Goal: Task Accomplishment & Management: Manage account settings

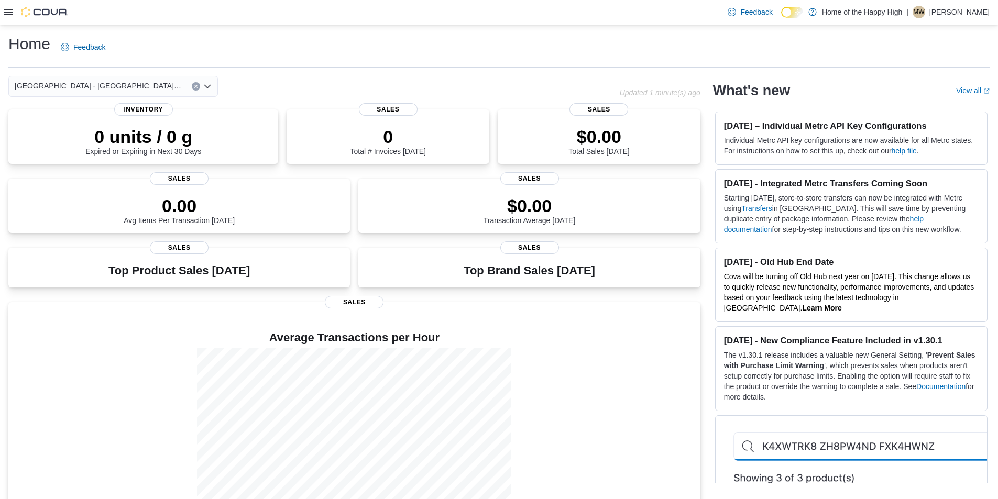
click at [13, 12] on div at bounding box center [36, 12] width 64 height 10
click at [7, 13] on icon at bounding box center [8, 12] width 8 height 8
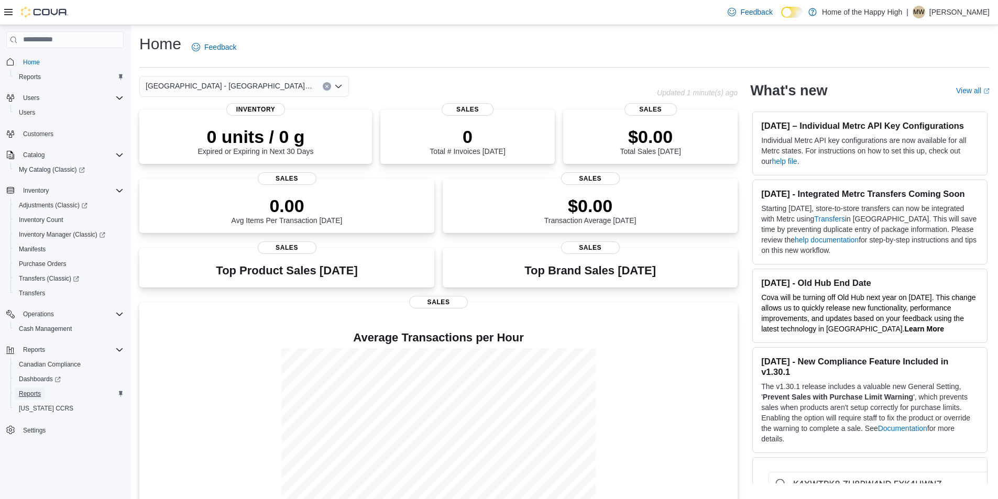
click at [27, 400] on span "Reports" at bounding box center [30, 394] width 22 height 13
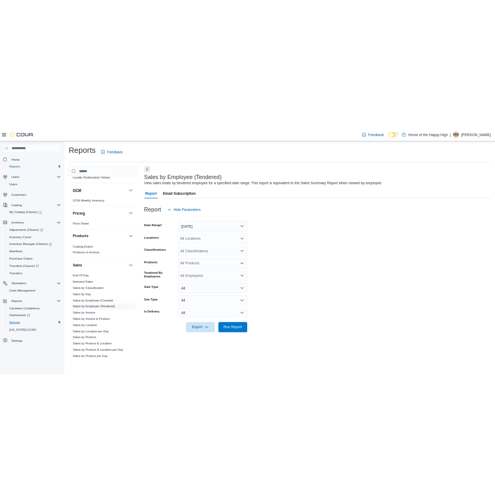
scroll to position [585, 0]
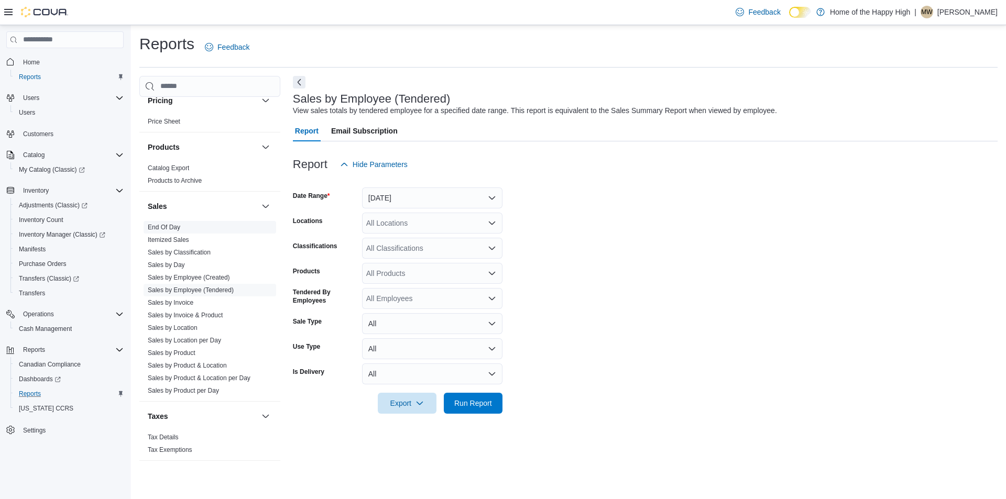
click at [173, 224] on link "End Of Day" at bounding box center [164, 227] width 32 height 7
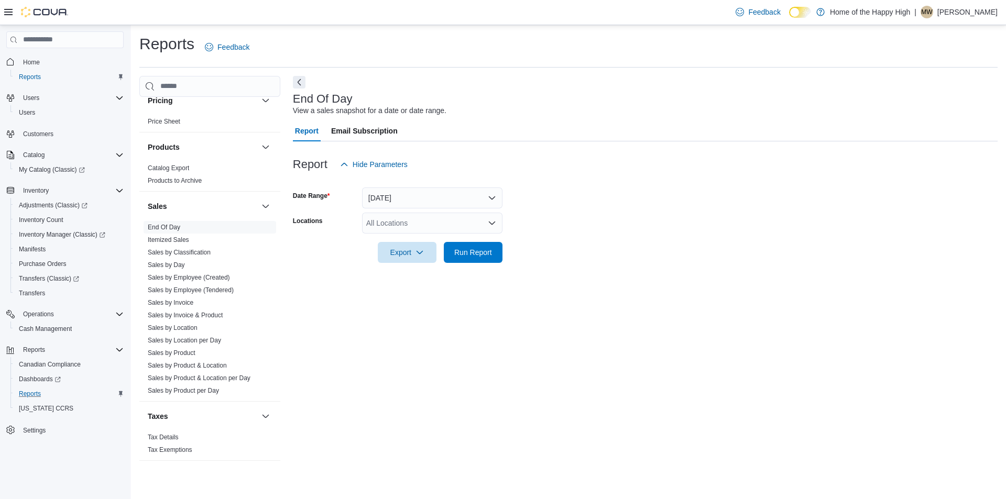
click at [405, 218] on div "All Locations" at bounding box center [432, 223] width 140 height 21
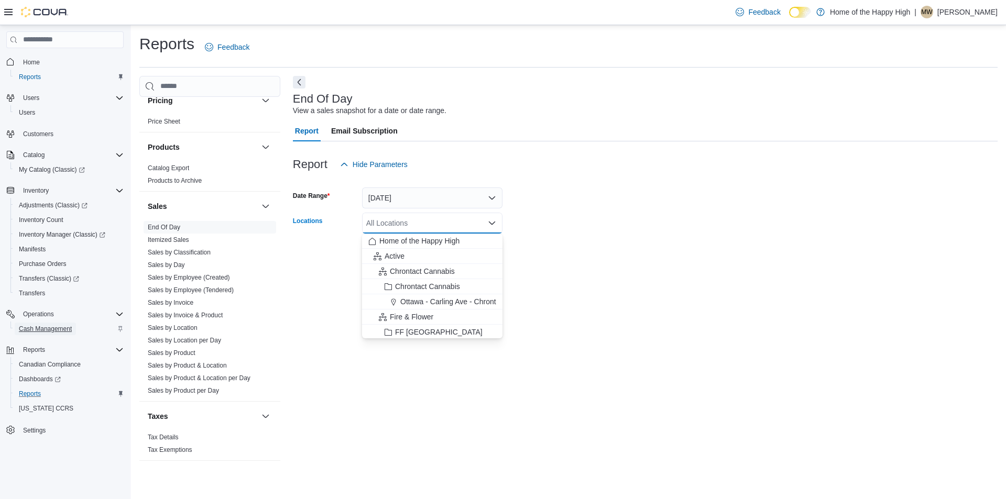
click at [57, 325] on span "Cash Management" at bounding box center [45, 329] width 53 height 8
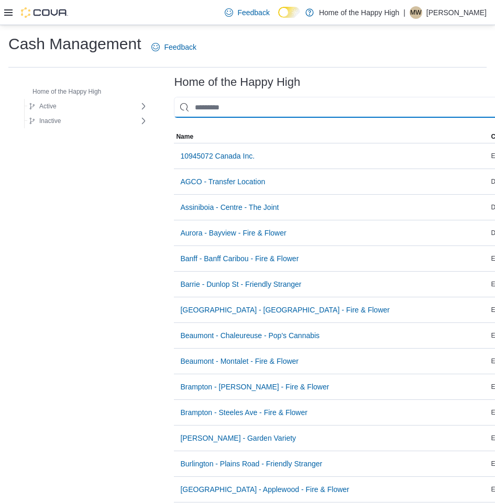
click at [268, 101] on input "This is a search bar. As you type, the results lower in the page will automatic…" at bounding box center [394, 107] width 440 height 21
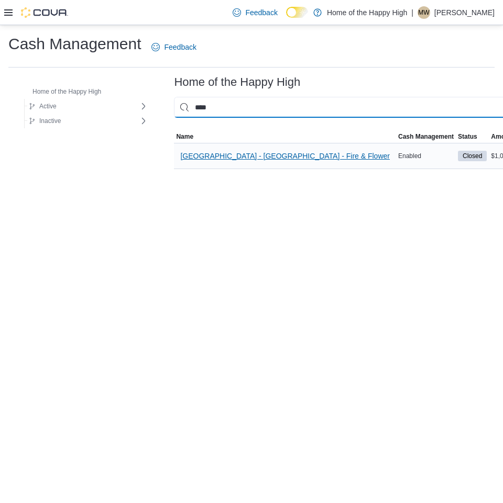
type input "****"
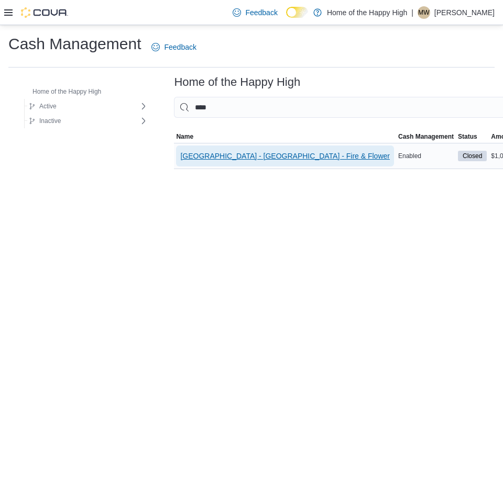
click at [273, 149] on span "[GEOGRAPHIC_DATA] - [GEOGRAPHIC_DATA] - Fire & Flower" at bounding box center [284, 156] width 209 height 21
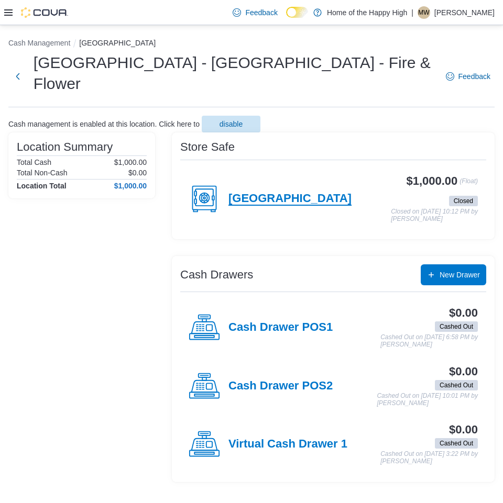
click at [311, 192] on h4 "[GEOGRAPHIC_DATA]" at bounding box center [289, 199] width 123 height 14
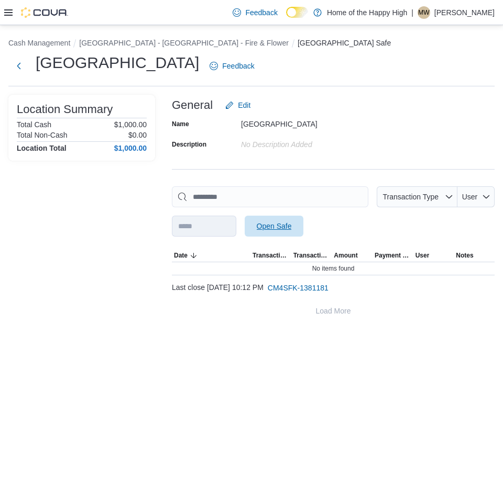
click at [284, 228] on span "Open Safe" at bounding box center [274, 226] width 35 height 10
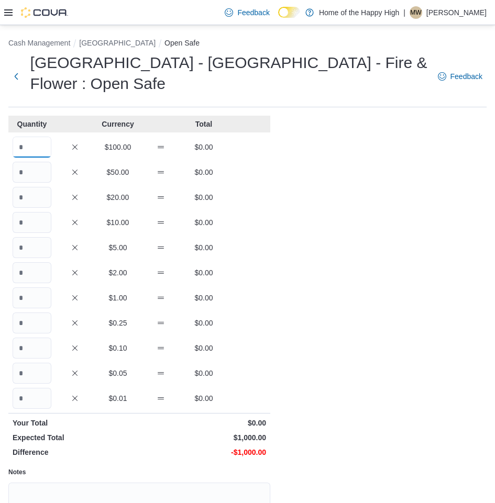
click at [27, 146] on input "Quantity" at bounding box center [32, 147] width 39 height 21
type input "*"
type input "**"
type input "*"
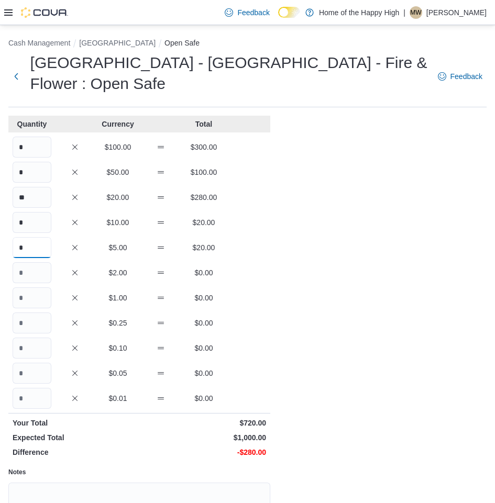
type input "*"
click at [21, 242] on input "*" at bounding box center [32, 247] width 39 height 21
type input "**"
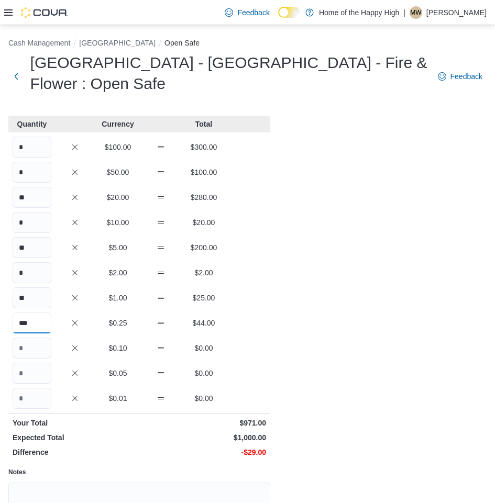
type input "***"
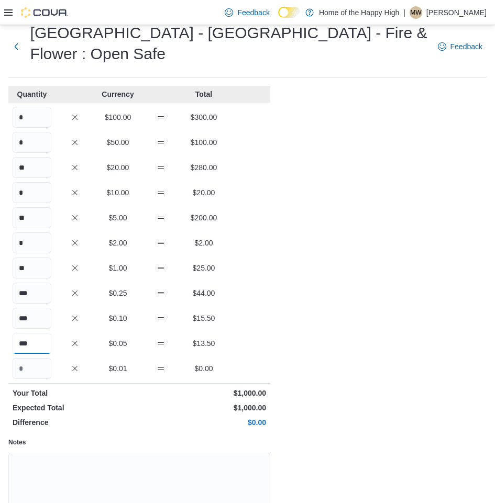
scroll to position [104, 0]
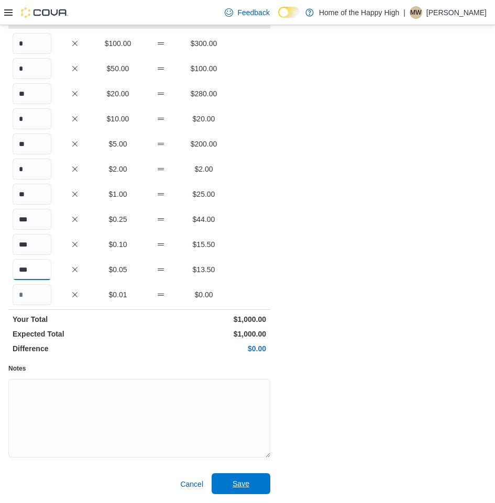
type input "***"
click at [246, 474] on span "Save" at bounding box center [241, 483] width 46 height 21
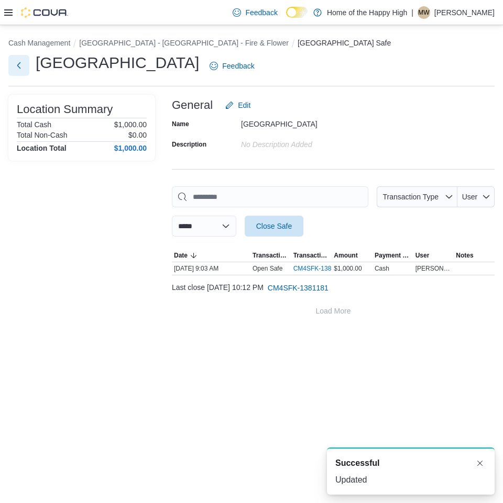
click at [10, 69] on button "Next" at bounding box center [18, 65] width 21 height 21
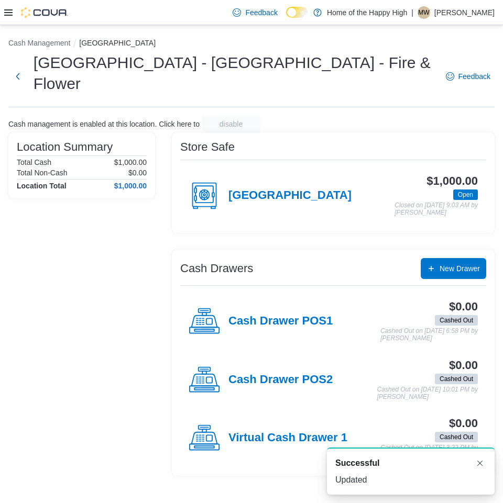
click at [278, 306] on div "Cash Drawer POS1" at bounding box center [261, 321] width 144 height 31
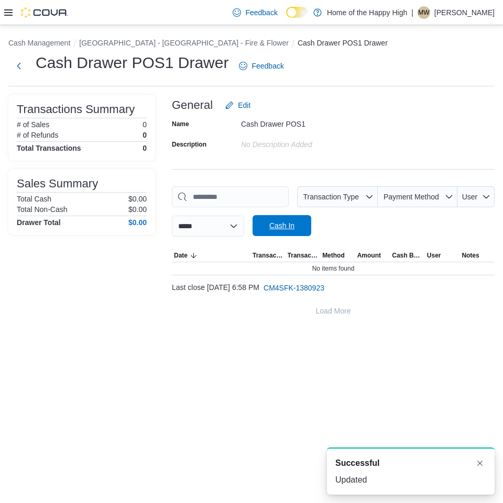
click at [290, 235] on span "Cash In" at bounding box center [282, 225] width 46 height 21
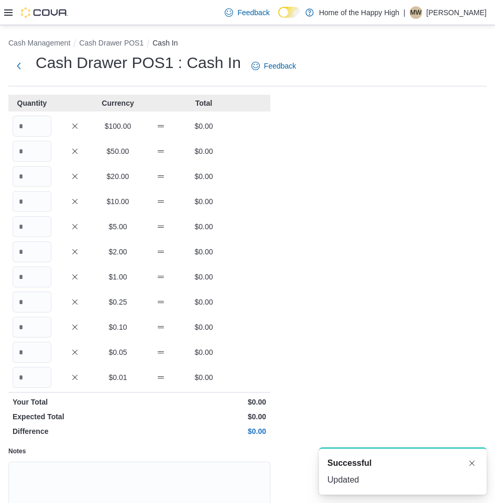
click at [51, 127] on div "$100.00 $0.00" at bounding box center [139, 126] width 262 height 21
click at [42, 126] on input "Quantity" at bounding box center [32, 126] width 39 height 21
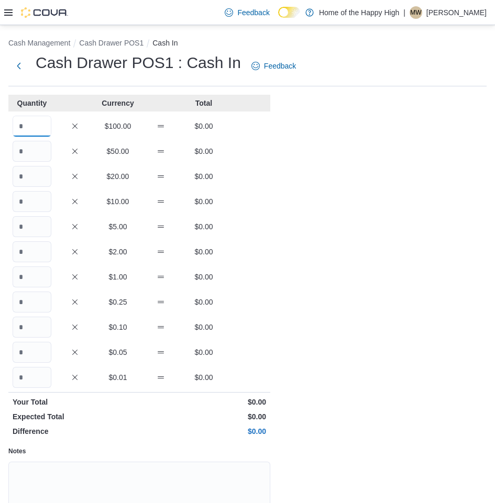
click at [39, 131] on input "Quantity" at bounding box center [32, 126] width 39 height 21
type input "*"
type input "**"
type input "*"
click at [33, 307] on input "*" at bounding box center [32, 302] width 39 height 21
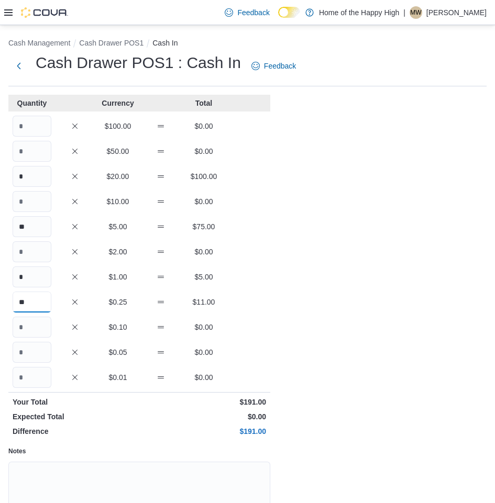
type input "**"
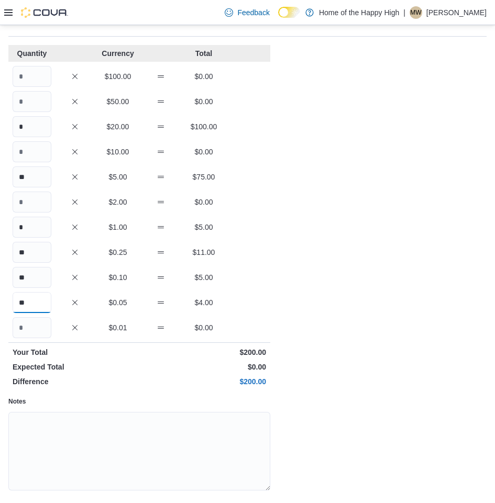
scroll to position [83, 0]
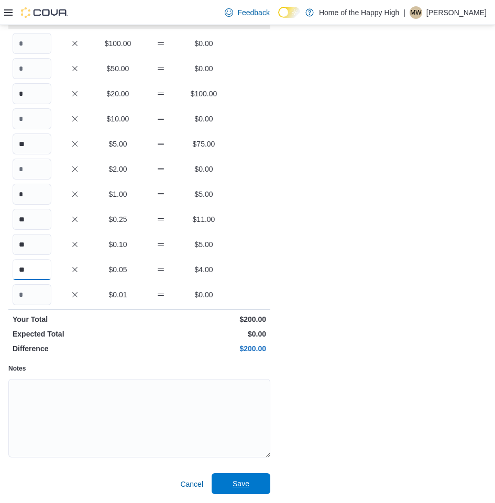
type input "**"
click at [230, 492] on span "Save" at bounding box center [241, 483] width 46 height 21
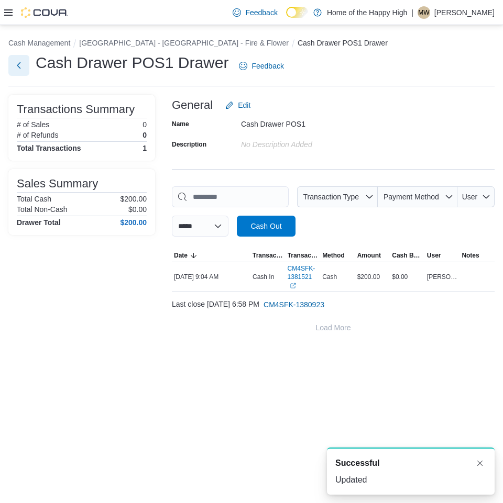
click at [24, 67] on button "Next" at bounding box center [18, 65] width 21 height 21
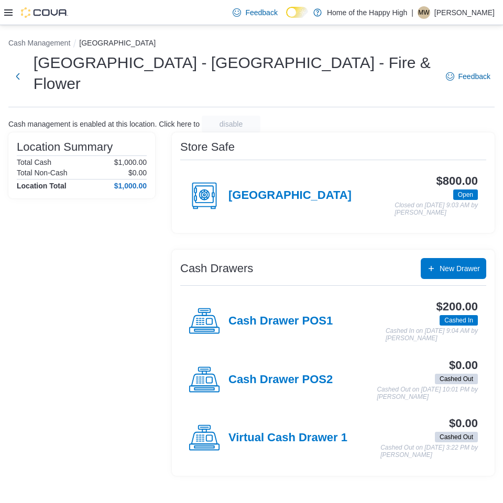
click at [307, 365] on div "Cash Drawer POS2" at bounding box center [261, 380] width 144 height 31
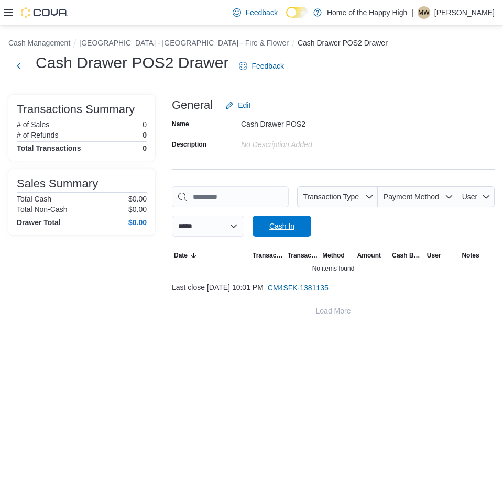
click at [305, 219] on span "Cash In" at bounding box center [282, 226] width 46 height 21
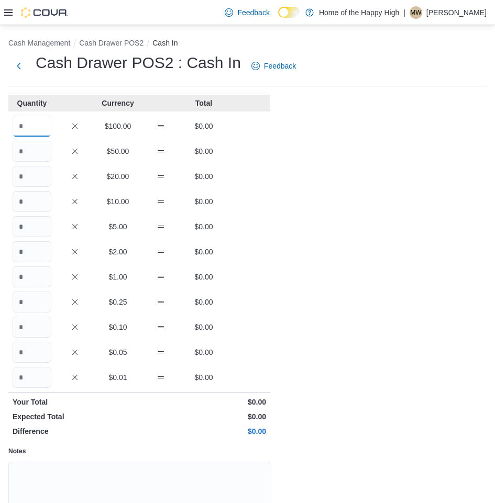
click at [35, 120] on input "Quantity" at bounding box center [32, 126] width 39 height 21
type input "*"
type input "**"
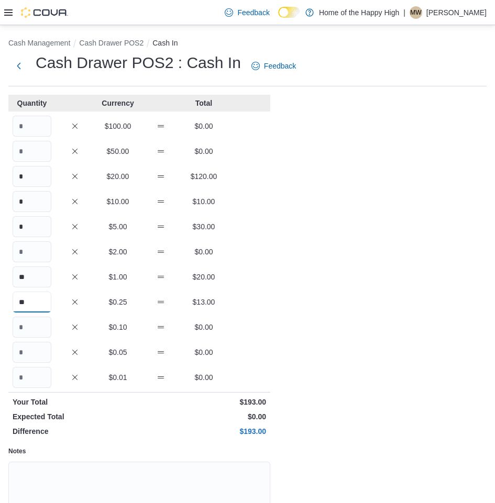
type input "**"
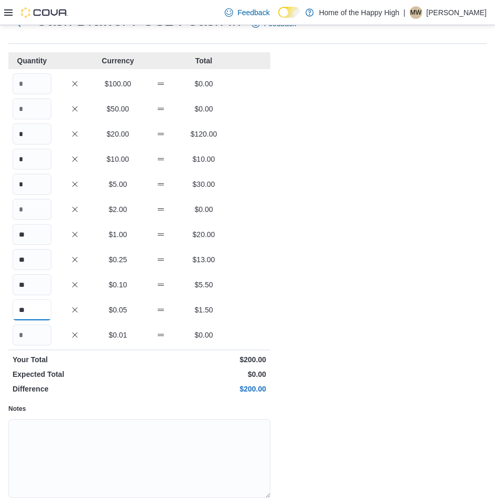
scroll to position [83, 0]
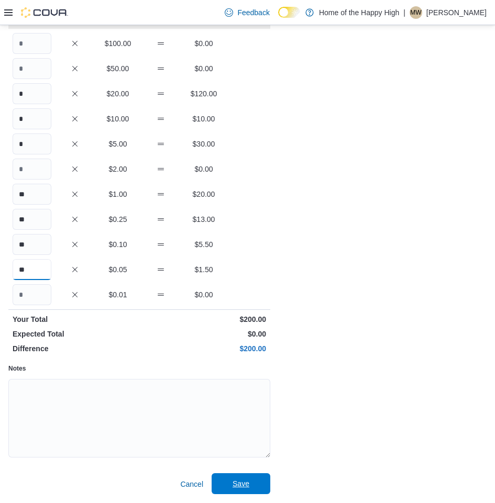
type input "**"
click at [239, 481] on span "Save" at bounding box center [241, 484] width 17 height 10
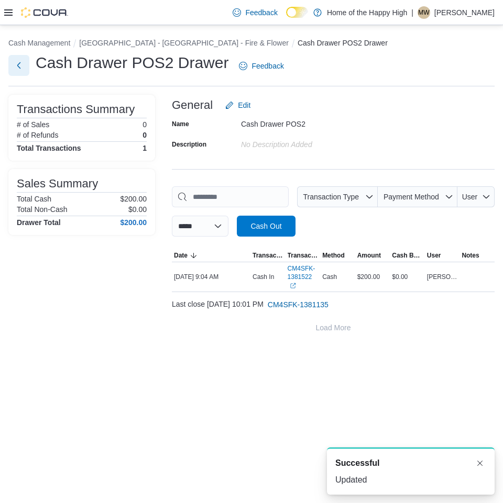
click at [27, 61] on button "Next" at bounding box center [18, 65] width 21 height 21
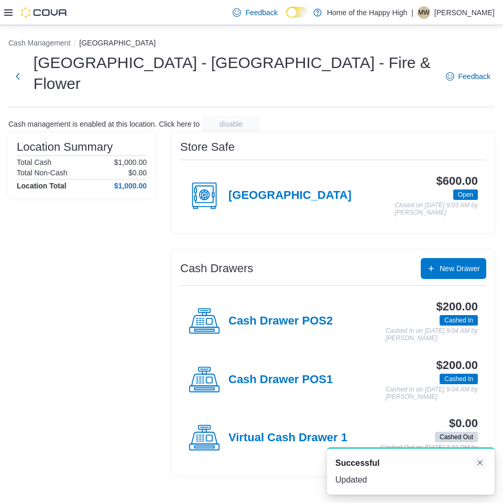
click at [482, 462] on button "Dismiss toast" at bounding box center [479, 463] width 13 height 13
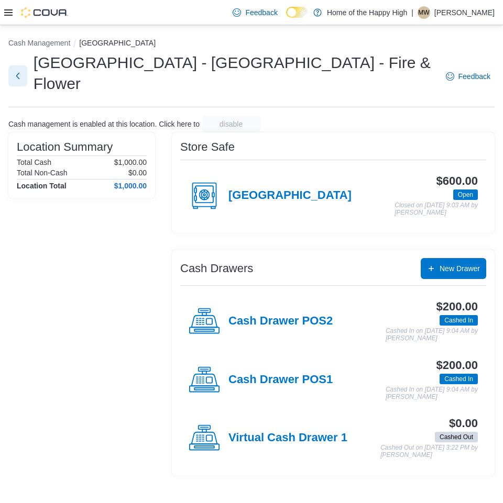
click at [21, 70] on button "Next" at bounding box center [17, 75] width 19 height 21
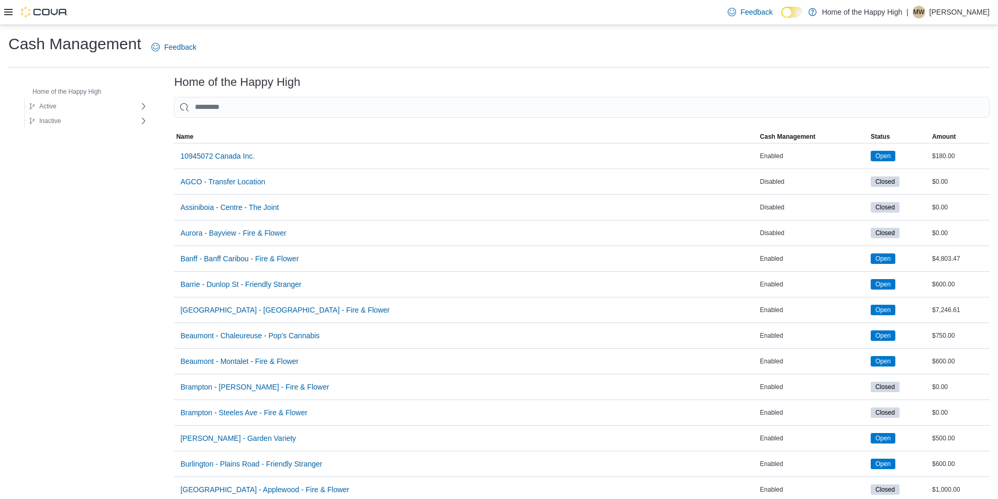
click at [9, 2] on div at bounding box center [36, 12] width 64 height 25
click at [4, 11] on icon at bounding box center [8, 12] width 8 height 8
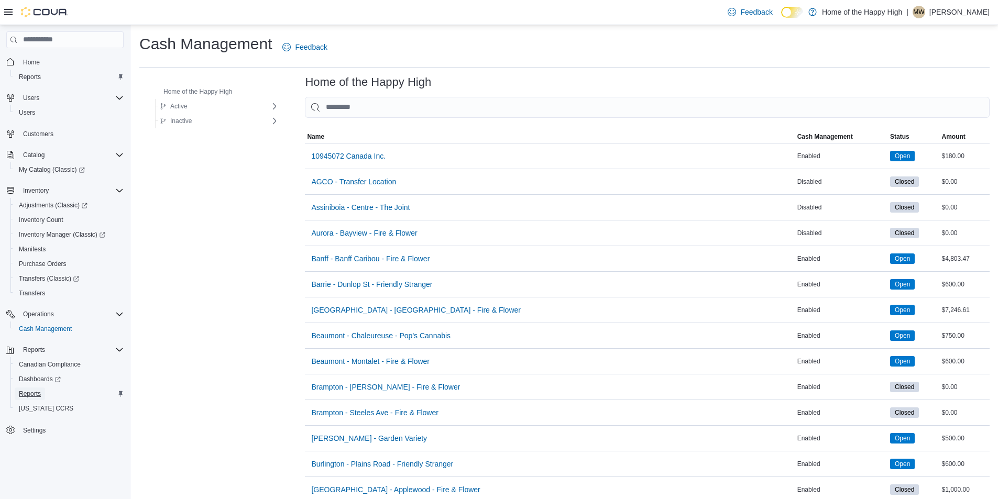
click at [29, 395] on span "Reports" at bounding box center [30, 394] width 22 height 8
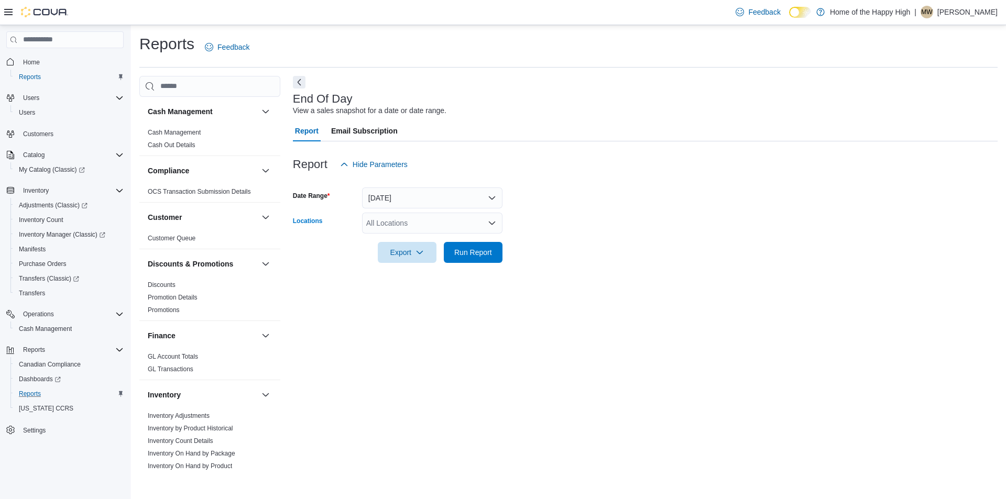
click at [388, 216] on div "All Locations" at bounding box center [432, 223] width 140 height 21
type input "*"
type input "****"
click at [399, 236] on span "Choose from the following options" at bounding box center [399, 241] width 11 height 10
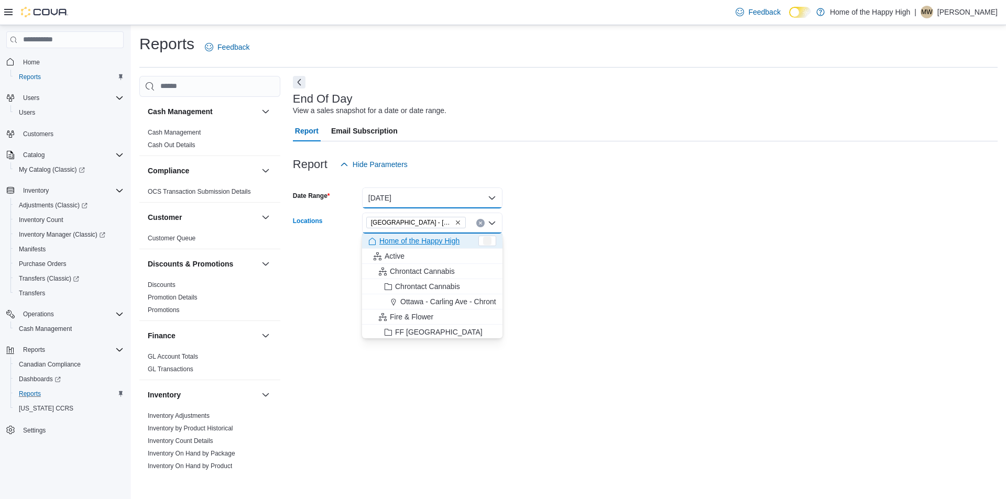
click at [418, 202] on button "[DATE]" at bounding box center [432, 197] width 140 height 21
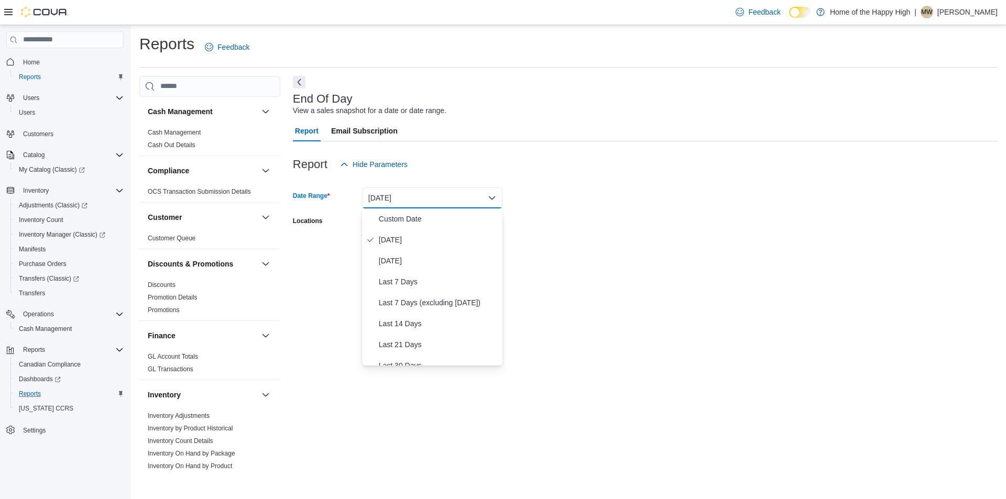
click at [554, 192] on form "Date Range [DATE] Locations [GEOGRAPHIC_DATA] - [GEOGRAPHIC_DATA] - Fire & Flow…" at bounding box center [645, 219] width 704 height 88
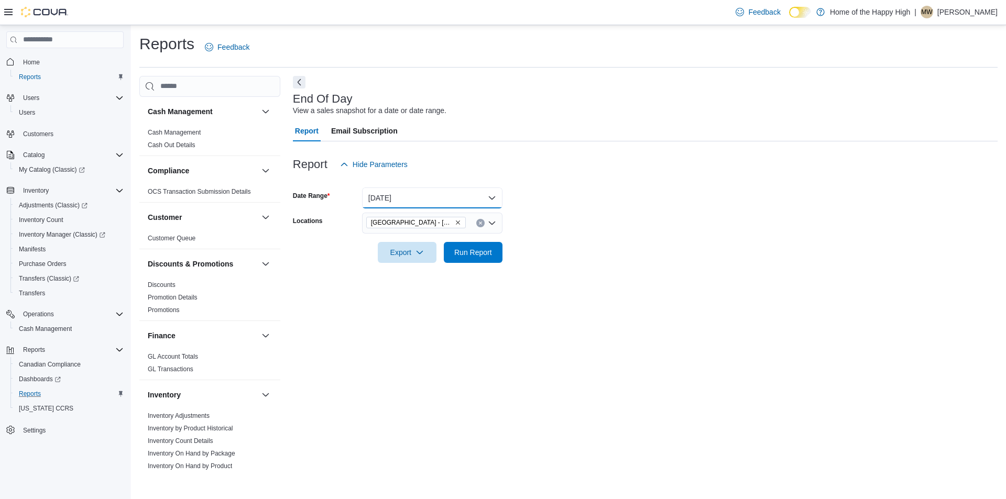
click at [462, 205] on button "[DATE]" at bounding box center [432, 197] width 140 height 21
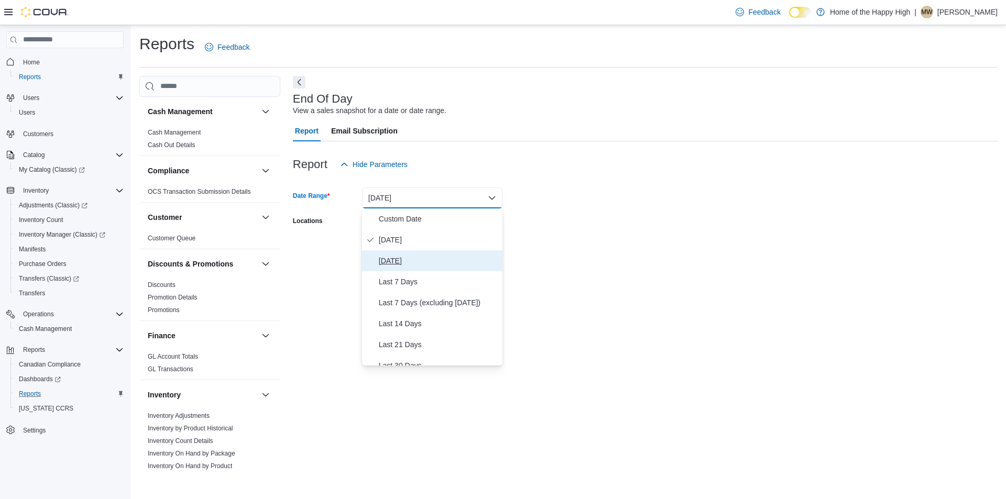
click at [434, 260] on span "[DATE]" at bounding box center [438, 261] width 119 height 13
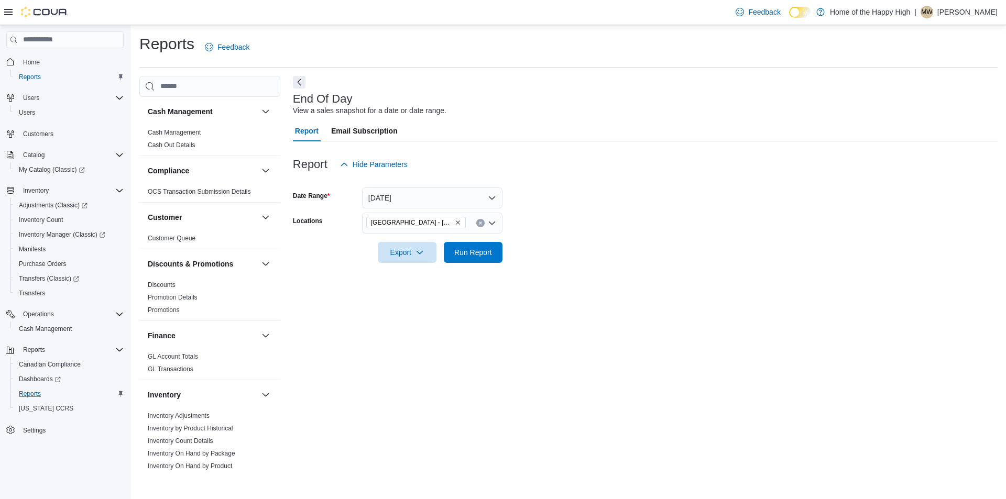
click at [532, 247] on form "Date Range [DATE] Locations [GEOGRAPHIC_DATA] - [GEOGRAPHIC_DATA] - Fire & Flow…" at bounding box center [645, 219] width 704 height 88
click at [471, 244] on span "Run Report" at bounding box center [473, 251] width 46 height 21
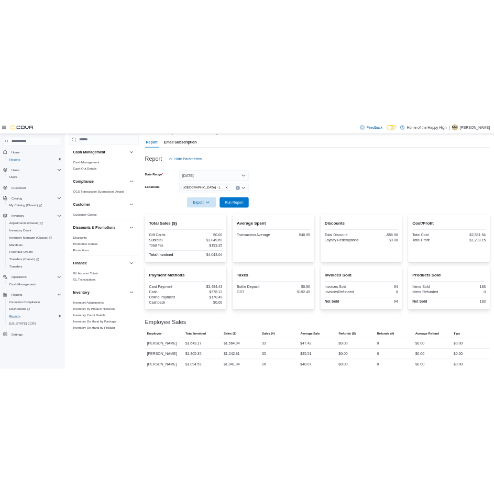
scroll to position [100, 0]
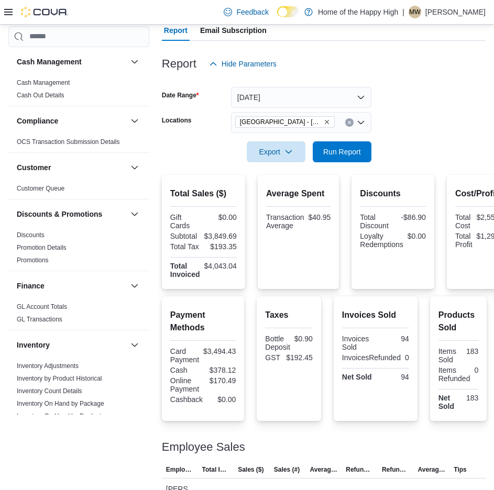
click at [324, 162] on div at bounding box center [324, 168] width 324 height 13
click at [309, 98] on button "[DATE]" at bounding box center [301, 97] width 140 height 21
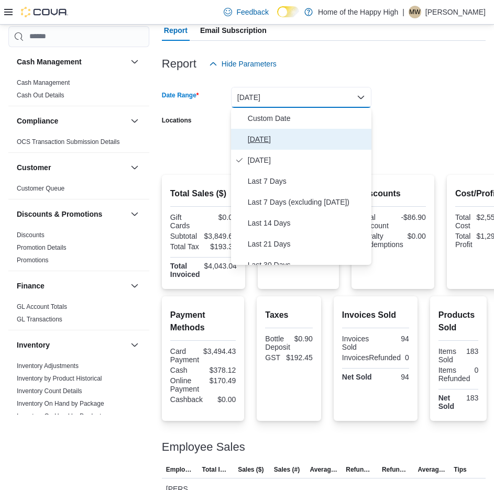
click at [290, 135] on span "[DATE]" at bounding box center [307, 139] width 119 height 13
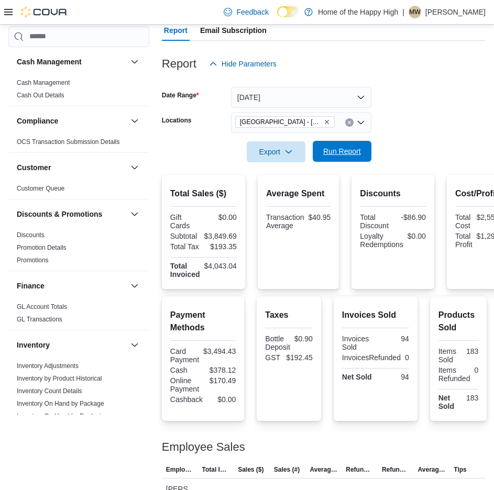
click at [329, 158] on span "Run Report" at bounding box center [342, 151] width 46 height 21
